Goal: Entertainment & Leisure: Consume media (video, audio)

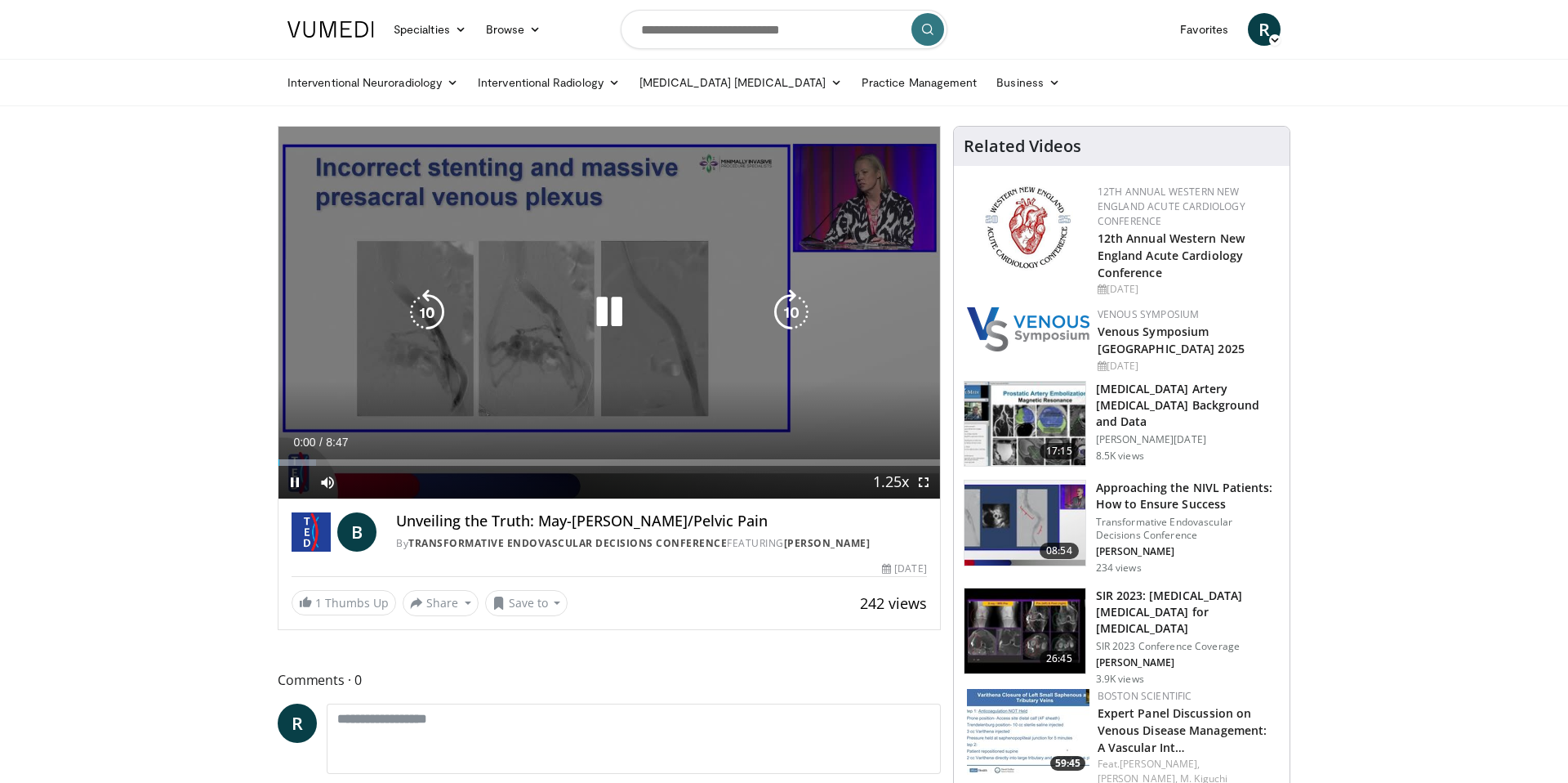
scroll to position [4, 0]
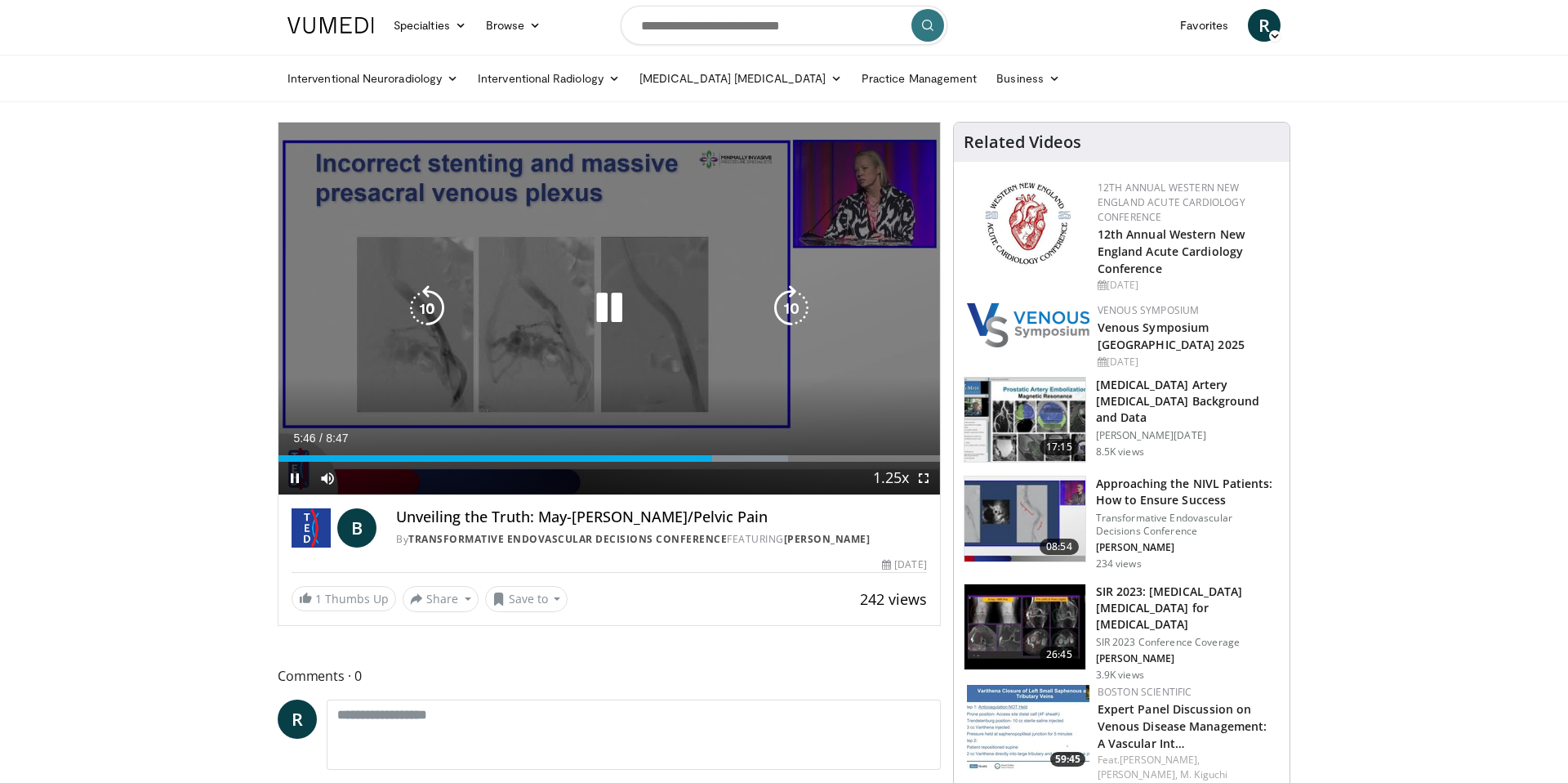
click at [610, 307] on icon "Video Player" at bounding box center [609, 307] width 46 height 46
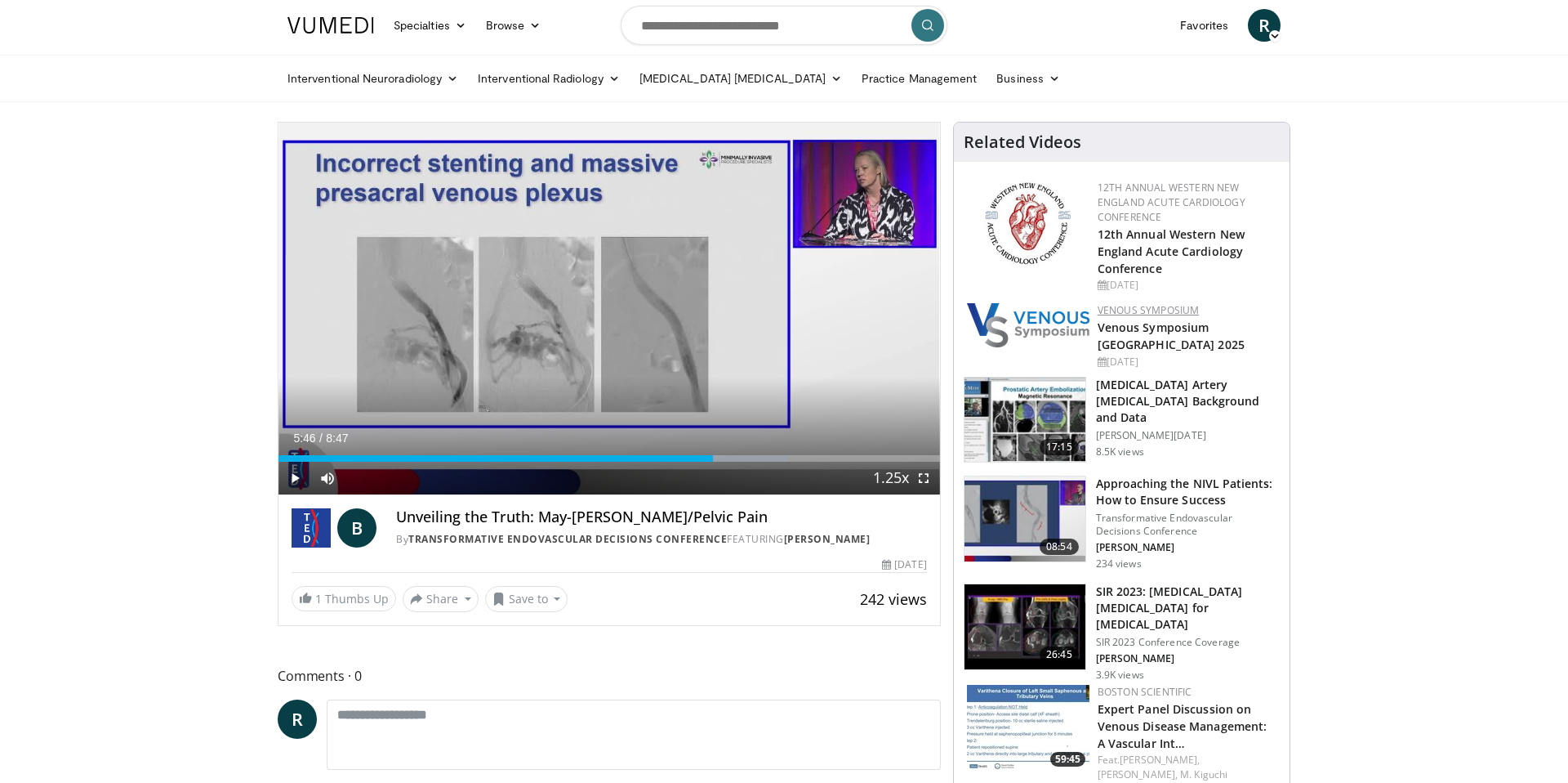
scroll to position [5, 0]
click at [296, 478] on span "Video Player" at bounding box center [294, 476] width 32 height 32
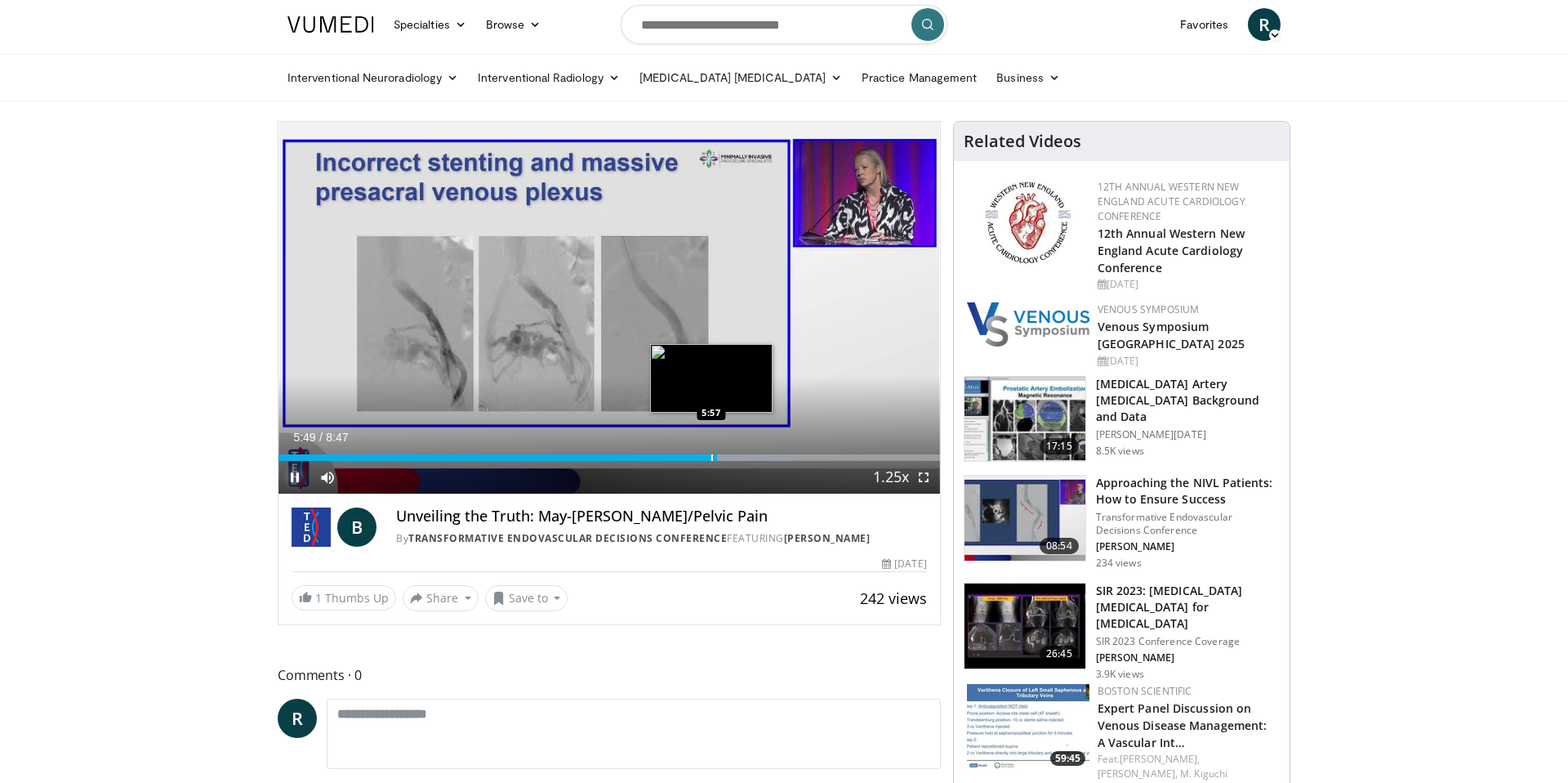
click at [707, 457] on div "Loaded : 77.82% 5:49 5:57" at bounding box center [609, 457] width 661 height 7
click at [699, 459] on div "Progress Bar" at bounding box center [700, 457] width 2 height 7
click at [692, 459] on div "Progress Bar" at bounding box center [693, 457] width 2 height 7
click at [680, 459] on div "Progress Bar" at bounding box center [681, 457] width 2 height 7
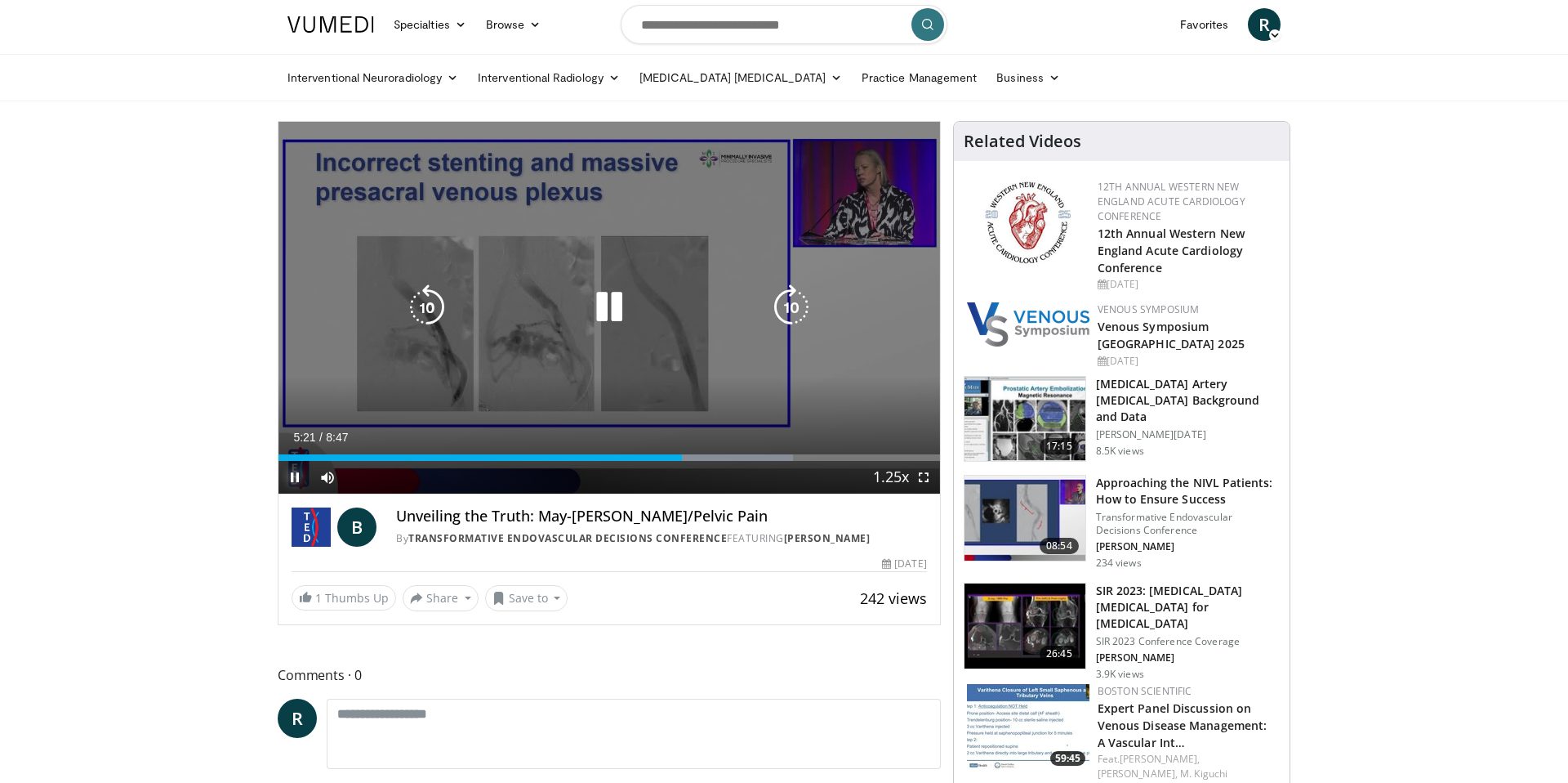
click at [666, 459] on div "5:21" at bounding box center [480, 457] width 404 height 7
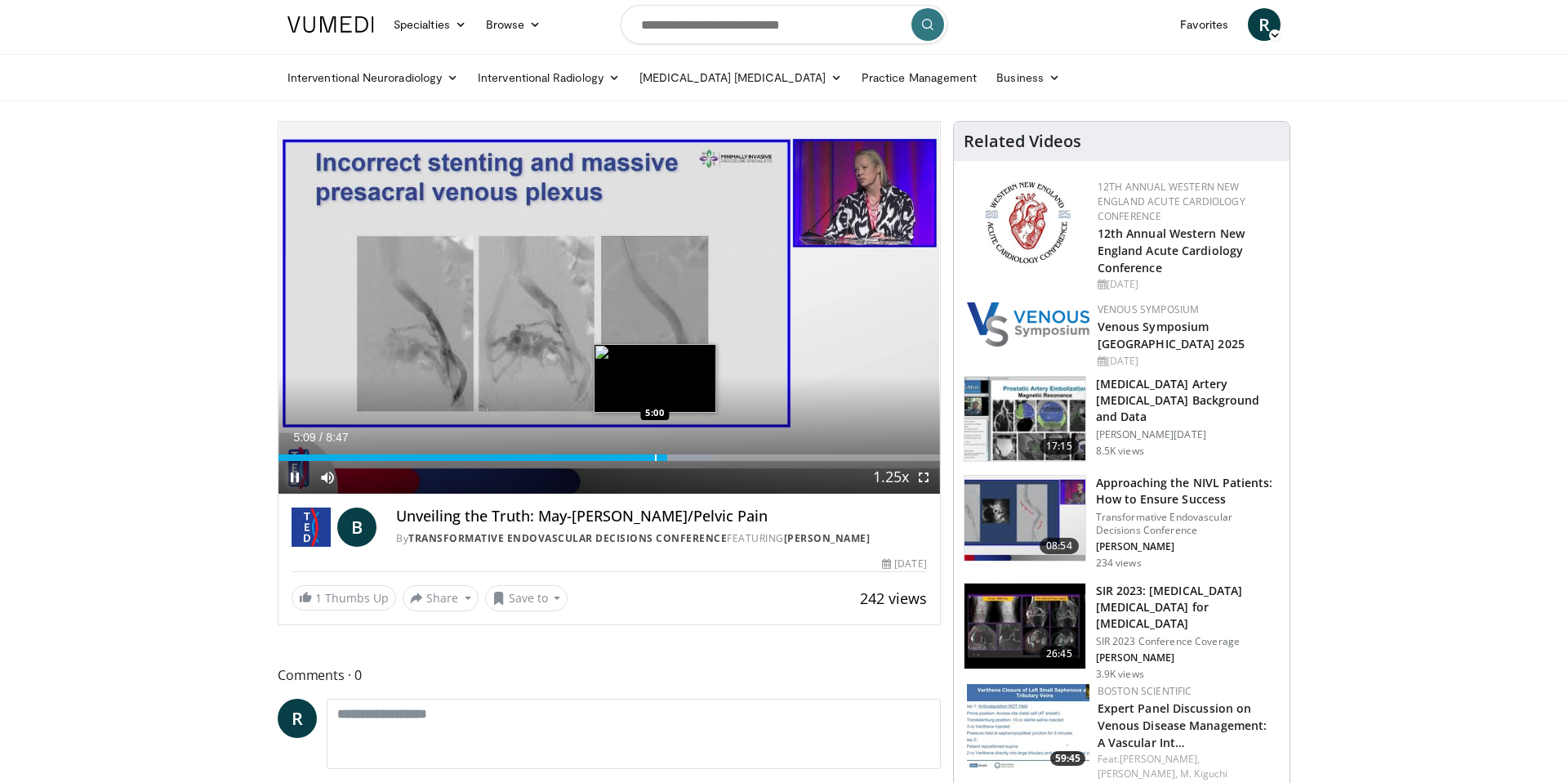
click at [655, 460] on div "Progress Bar" at bounding box center [656, 457] width 2 height 7
